Goal: Task Accomplishment & Management: Manage account settings

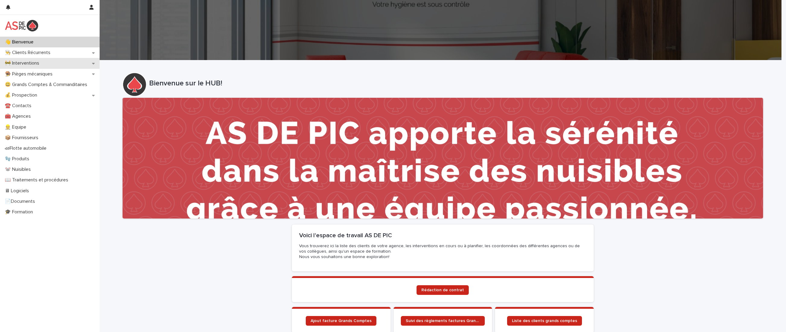
click at [91, 61] on div "🚧 Interventions" at bounding box center [50, 63] width 100 height 11
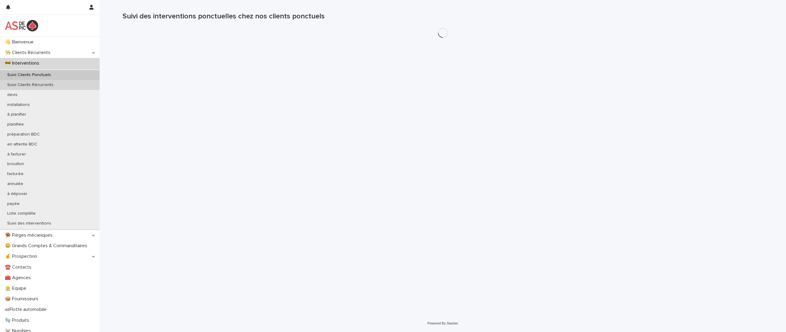
click at [81, 85] on div "Suivi Clients Récurrents" at bounding box center [50, 85] width 100 height 10
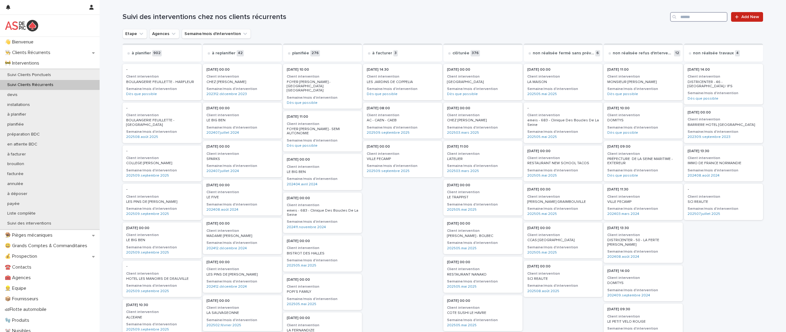
click at [690, 16] on input "Search" at bounding box center [698, 17] width 57 height 10
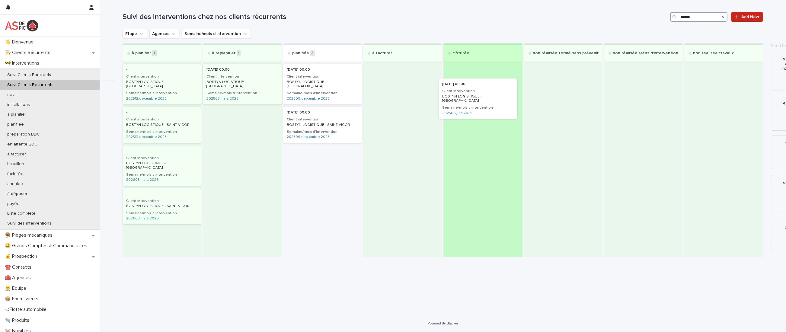
drag, startPoint x: 335, startPoint y: 77, endPoint x: 492, endPoint y: 91, distance: 158.0
click at [492, 91] on div "à planifier 4 - Client intervention BOSTYN LOGISTIQUE - [GEOGRAPHIC_DATA] Semai…" at bounding box center [443, 149] width 640 height 213
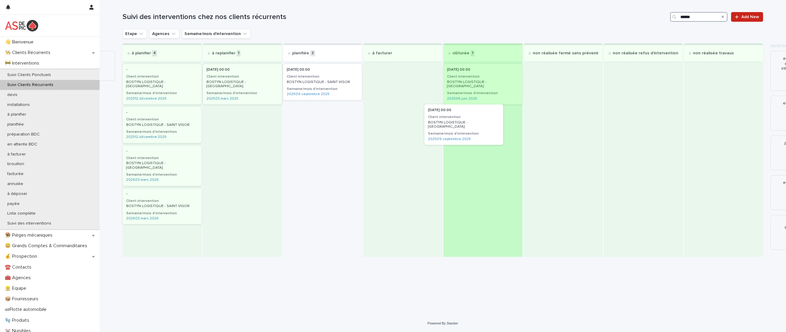
drag, startPoint x: 319, startPoint y: 81, endPoint x: 470, endPoint y: 124, distance: 157.1
click at [470, 124] on div "à planifier 4 - Client intervention BOSTYN LOGISTIQUE - [GEOGRAPHIC_DATA] Semai…" at bounding box center [443, 149] width 640 height 213
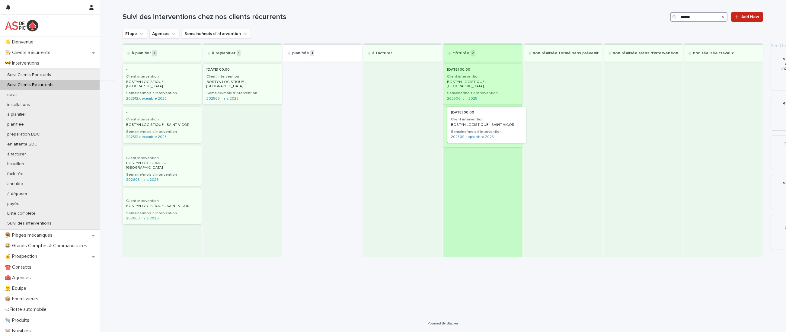
drag, startPoint x: 316, startPoint y: 82, endPoint x: 476, endPoint y: 124, distance: 165.7
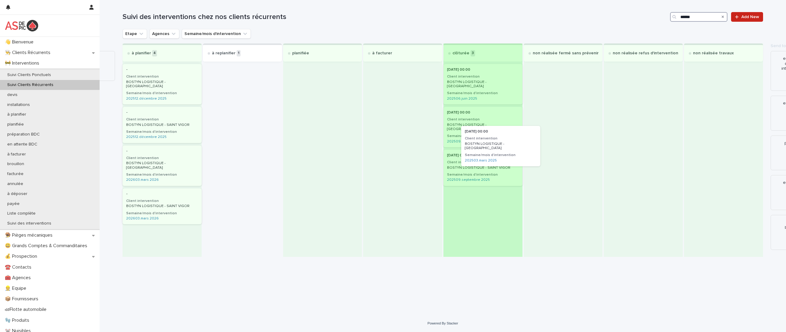
drag, startPoint x: 235, startPoint y: 76, endPoint x: 495, endPoint y: 138, distance: 267.2
click at [495, 138] on div "à planifier 4 - Client intervention BOSTYN LOGISTIQUE - [GEOGRAPHIC_DATA] Semai…" at bounding box center [443, 149] width 640 height 213
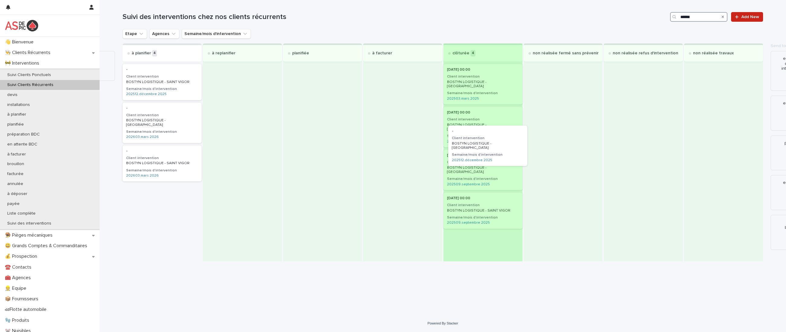
drag, startPoint x: 166, startPoint y: 79, endPoint x: 495, endPoint y: 141, distance: 334.0
click at [495, 141] on div "à planifier 4 - Client intervention BOSTYN LOGISTIQUE - [GEOGRAPHIC_DATA] Semai…" at bounding box center [443, 152] width 640 height 218
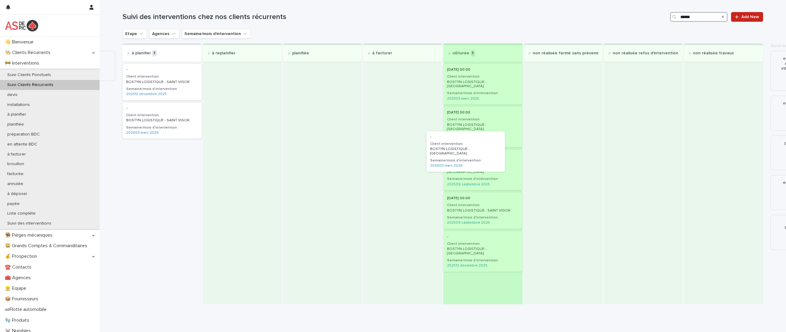
drag, startPoint x: 183, startPoint y: 126, endPoint x: 509, endPoint y: 155, distance: 327.7
click at [509, 155] on div "à planifier 3 - Client intervention BOSTYN LOGISTIQUE - SAINT VIGOR Semaine/moi…" at bounding box center [443, 173] width 640 height 261
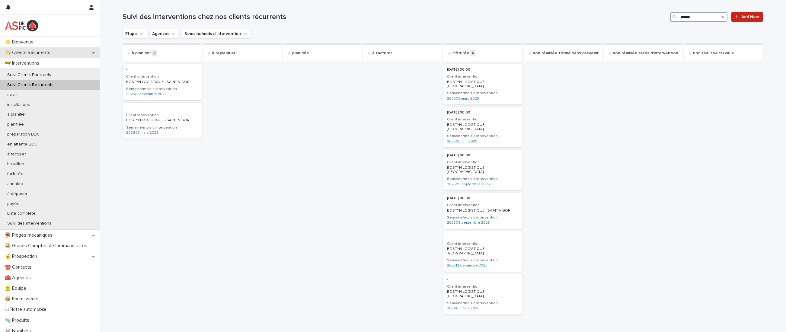
type input "******"
click at [58, 52] on div "👨‍🍳 Clients Récurrents" at bounding box center [50, 52] width 100 height 11
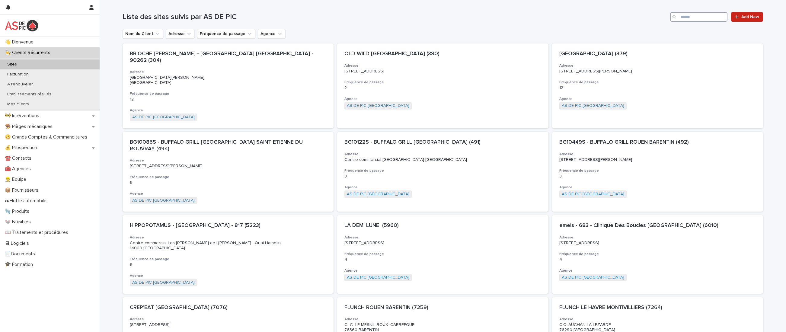
click at [701, 17] on input "Search" at bounding box center [698, 17] width 57 height 10
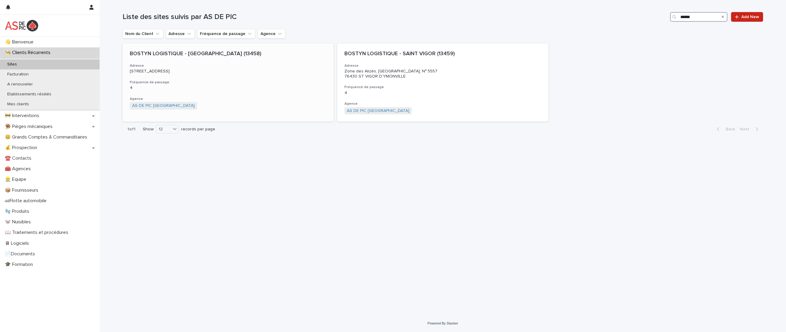
type input "******"
click at [242, 79] on div "BOSTYN LOGISTIQUE - [GEOGRAPHIC_DATA] (13458) Adresse [STREET_ADDRESS] Fréquenc…" at bounding box center [228, 79] width 211 height 73
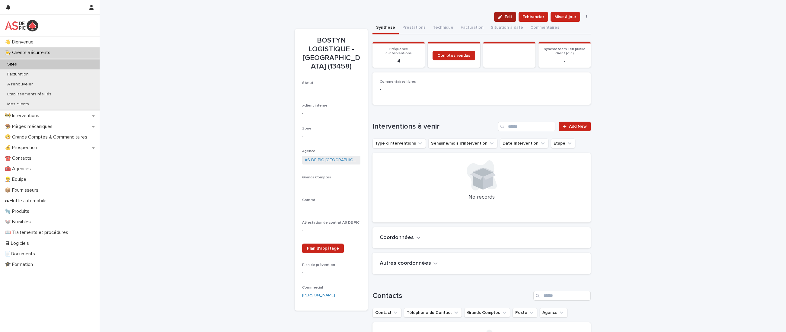
click at [508, 18] on span "Edit" at bounding box center [509, 17] width 8 height 4
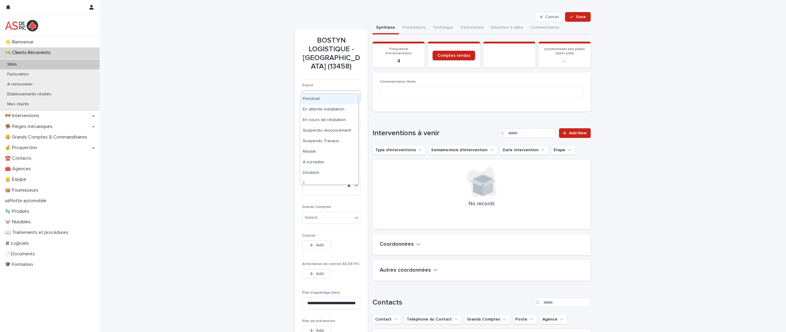
click at [313, 93] on div "Select..." at bounding box center [312, 96] width 15 height 6
type input "***"
click at [330, 98] on div "Fermeture définitive" at bounding box center [329, 99] width 58 height 11
type input "***"
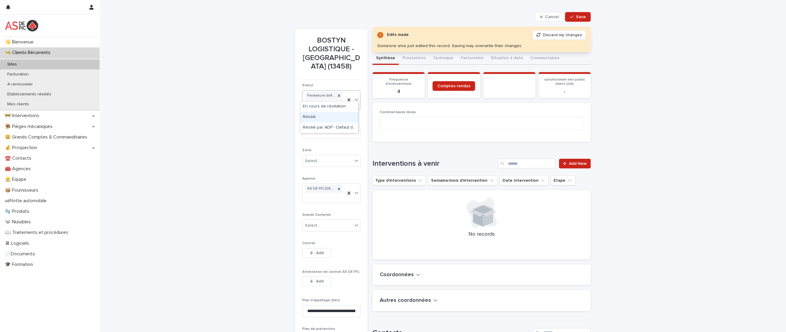
click at [340, 122] on div "Résilié" at bounding box center [329, 117] width 58 height 11
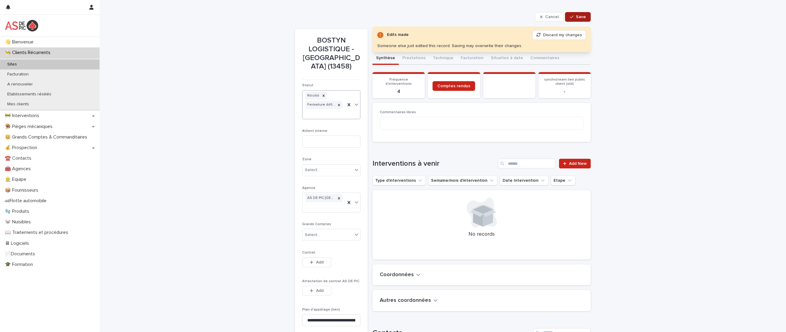
click at [578, 20] on button "Save" at bounding box center [578, 17] width 26 height 10
